Goal: Task Accomplishment & Management: Manage account settings

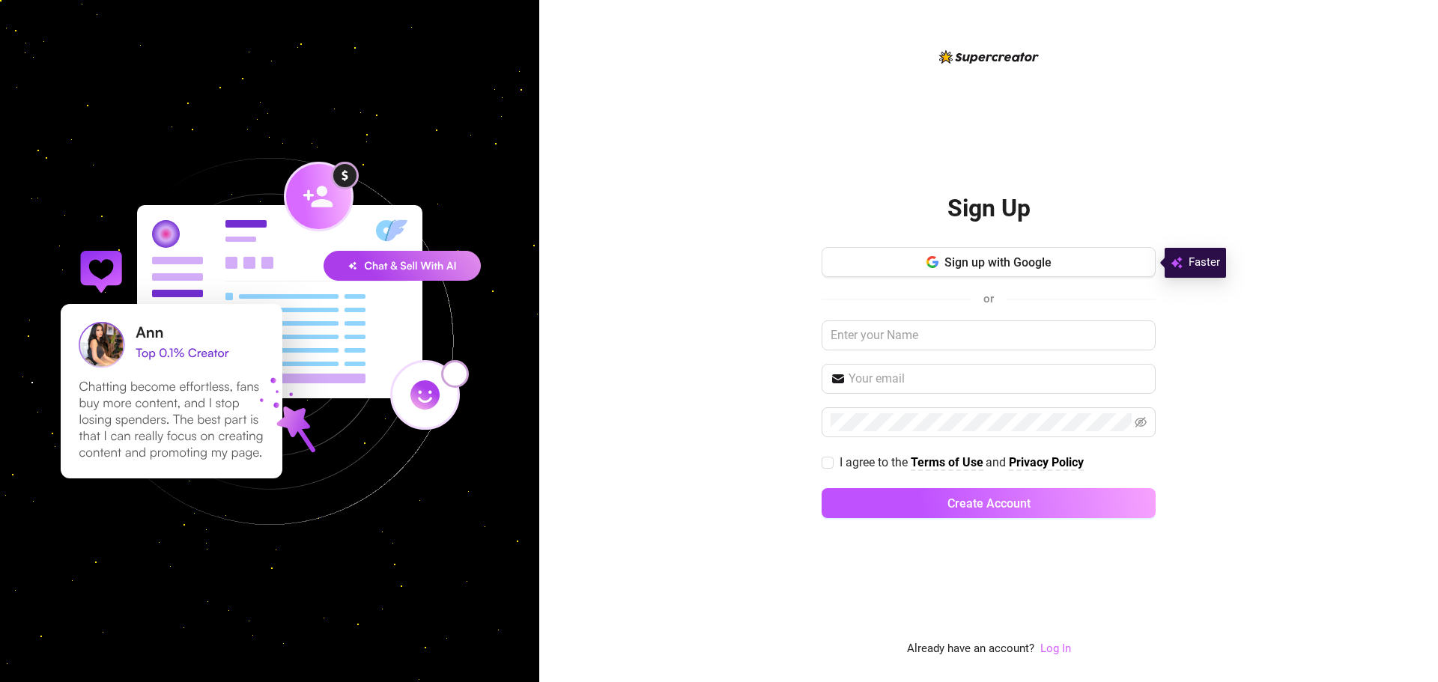
click at [1052, 645] on link "Log In" at bounding box center [1055, 648] width 31 height 13
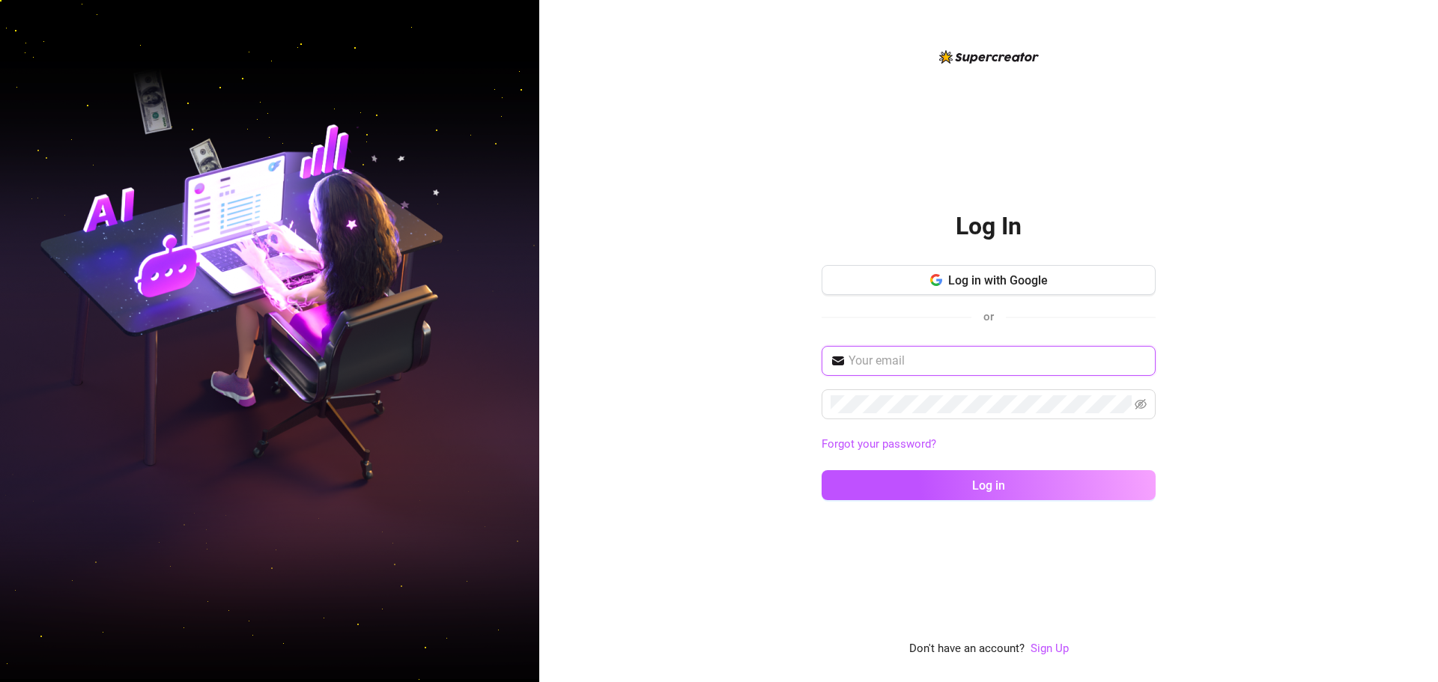
click at [891, 359] on input "text" at bounding box center [998, 361] width 298 height 18
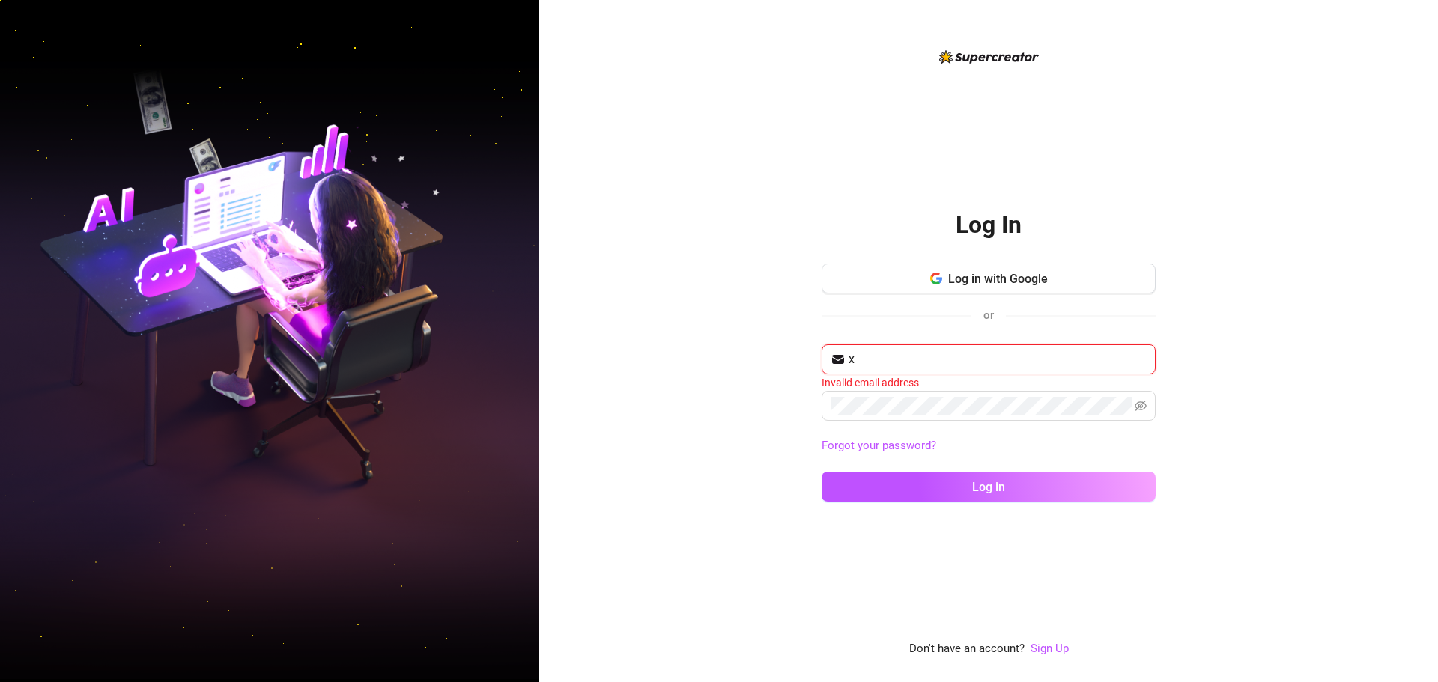
click at [899, 361] on input "x" at bounding box center [998, 360] width 298 height 18
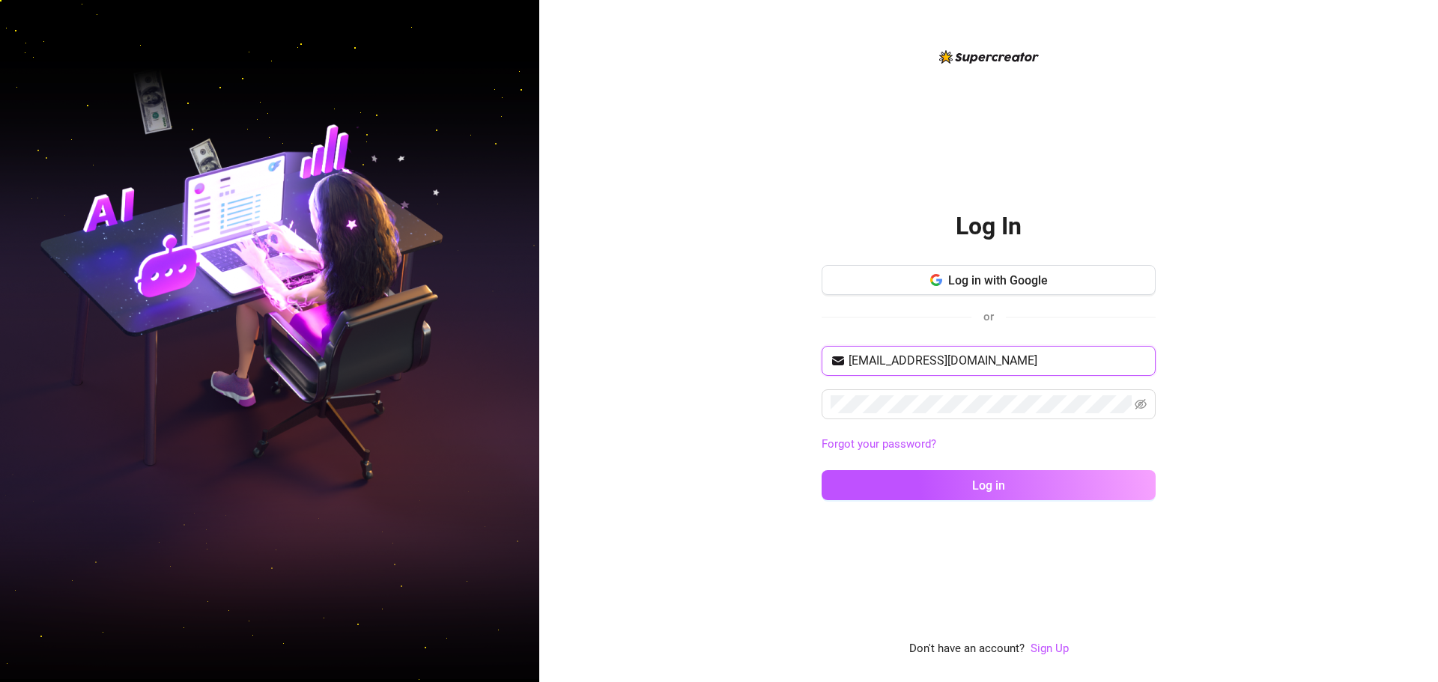
type input "[EMAIL_ADDRESS][DOMAIN_NAME]"
click at [822, 470] on button "Log in" at bounding box center [989, 485] width 334 height 30
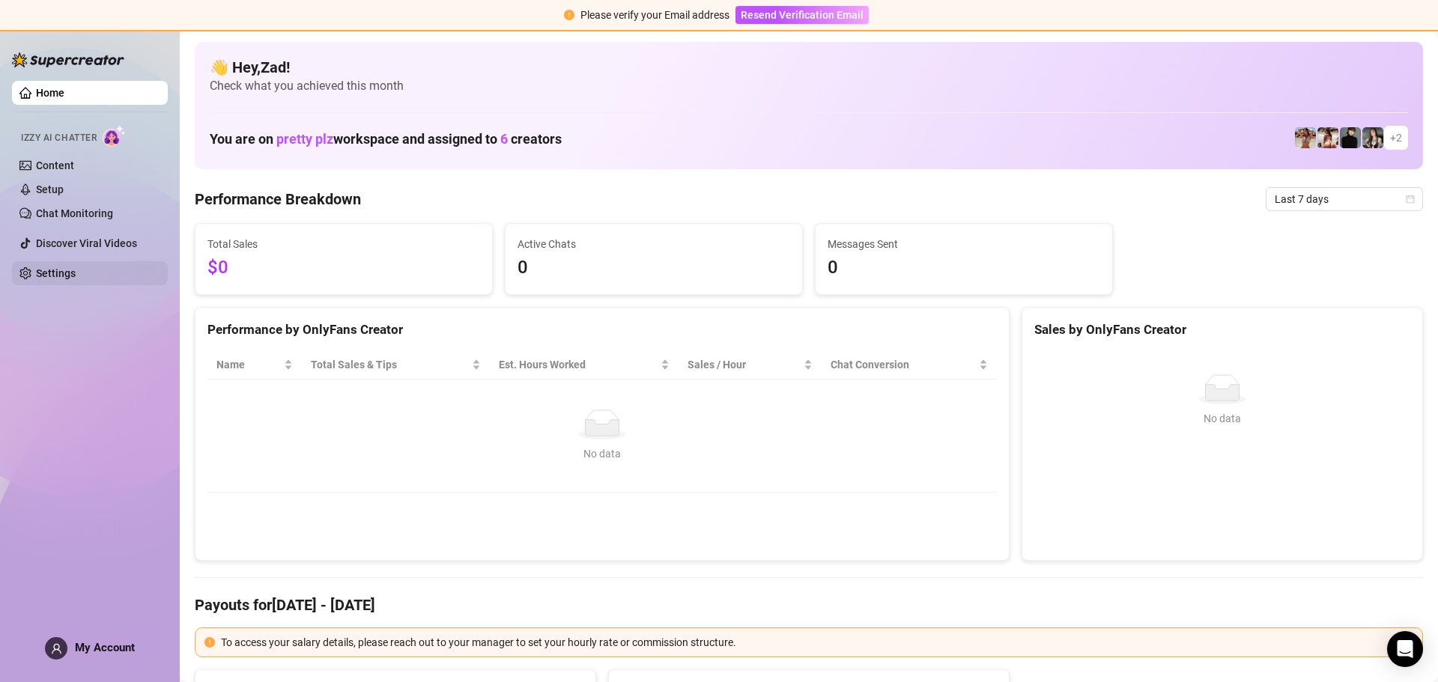
click at [74, 269] on link "Settings" at bounding box center [56, 273] width 40 height 12
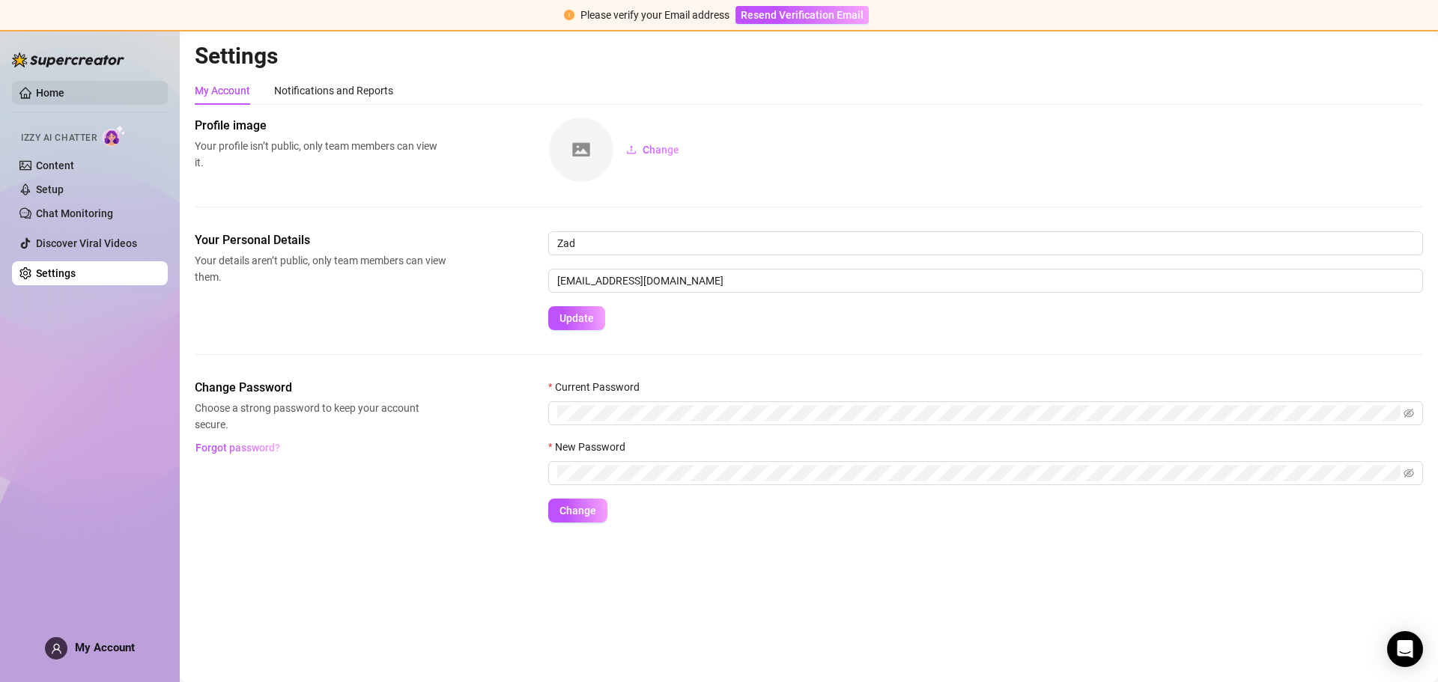
click at [64, 87] on link "Home" at bounding box center [50, 93] width 28 height 12
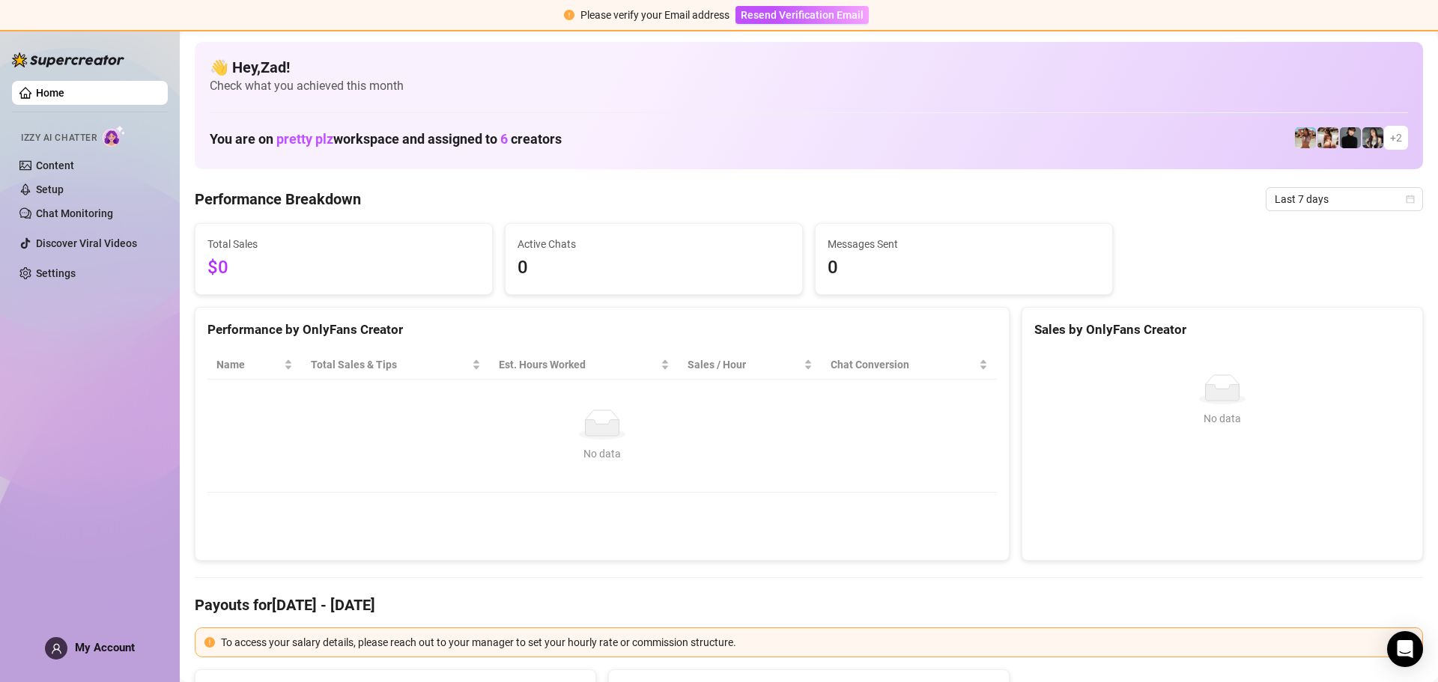
click at [129, 643] on span "My Account" at bounding box center [105, 647] width 60 height 13
